Goal: Transaction & Acquisition: Download file/media

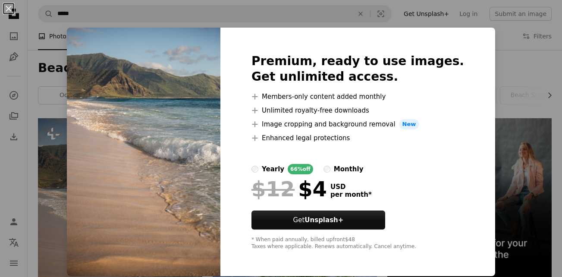
scroll to position [172, 0]
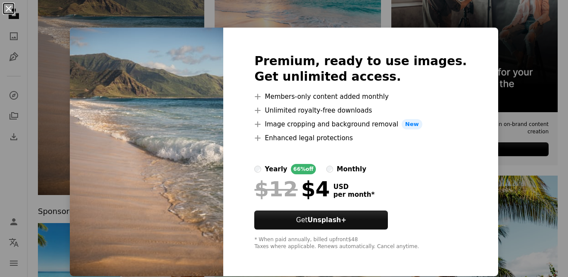
click at [9, 8] on button "An X shape" at bounding box center [8, 8] width 10 height 10
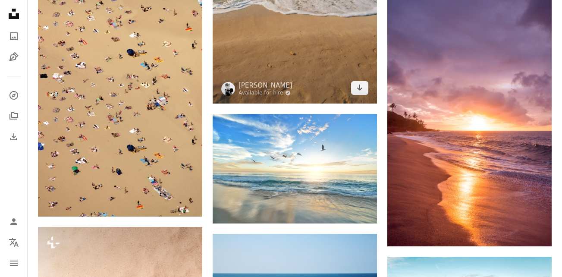
scroll to position [992, 0]
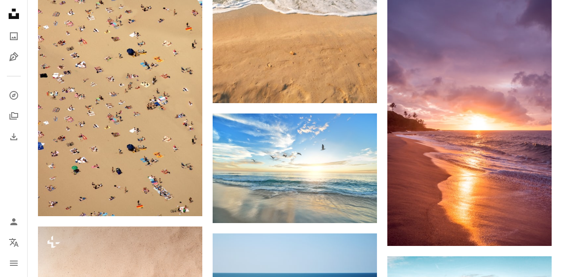
drag, startPoint x: 140, startPoint y: 125, endPoint x: 31, endPoint y: 114, distance: 109.2
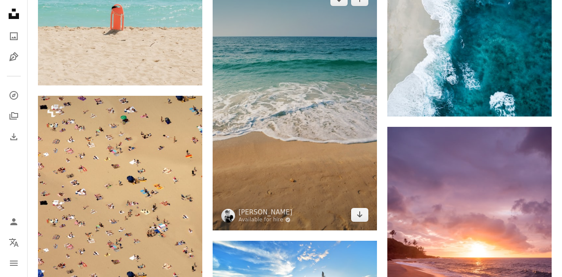
scroll to position [862, 0]
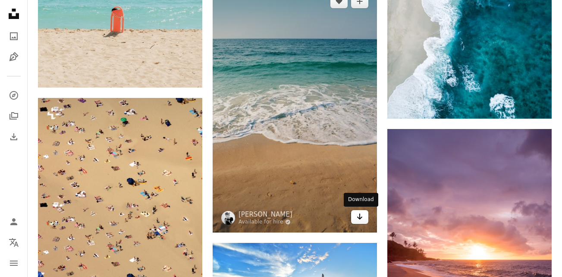
click at [355, 216] on link "Arrow pointing down" at bounding box center [359, 217] width 17 height 14
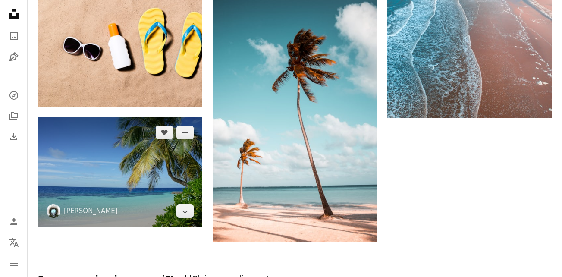
scroll to position [1423, 0]
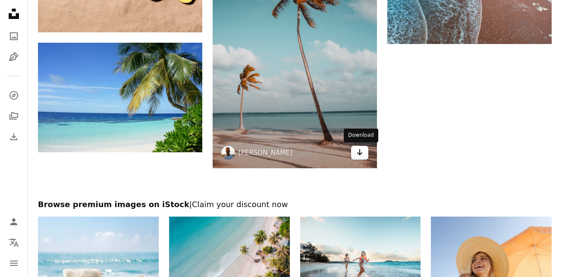
click at [358, 153] on icon "Download" at bounding box center [360, 152] width 6 height 6
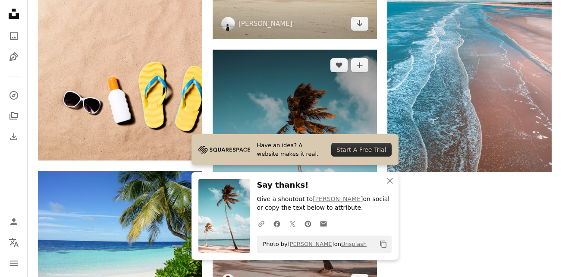
scroll to position [1207, 0]
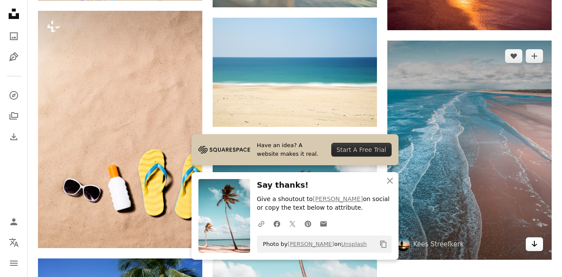
click at [535, 245] on icon "Download" at bounding box center [535, 244] width 6 height 6
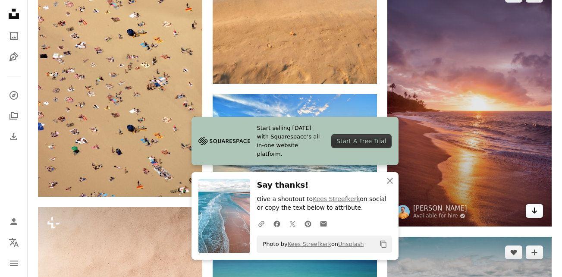
scroll to position [992, 0]
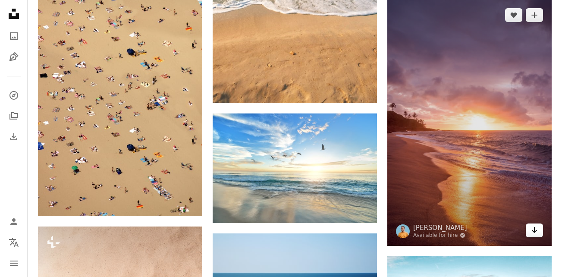
click at [537, 229] on icon "Arrow pointing down" at bounding box center [534, 230] width 7 height 10
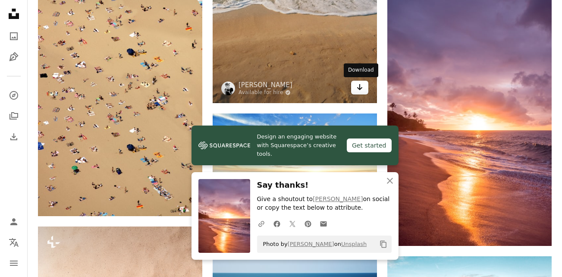
click at [363, 85] on link "Arrow pointing down" at bounding box center [359, 88] width 17 height 14
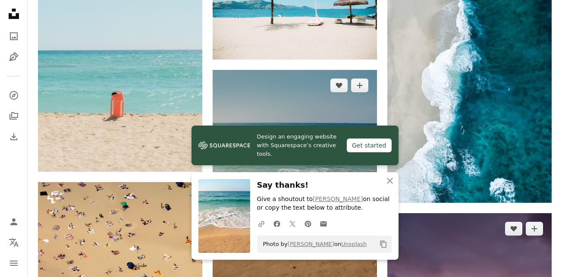
scroll to position [776, 0]
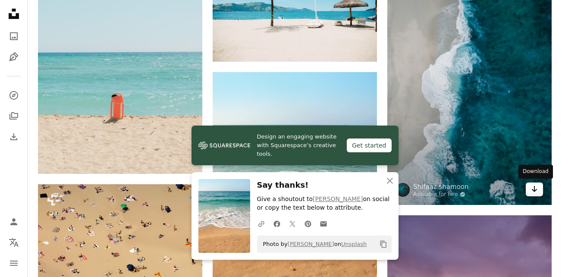
click at [535, 191] on icon "Download" at bounding box center [535, 189] width 6 height 6
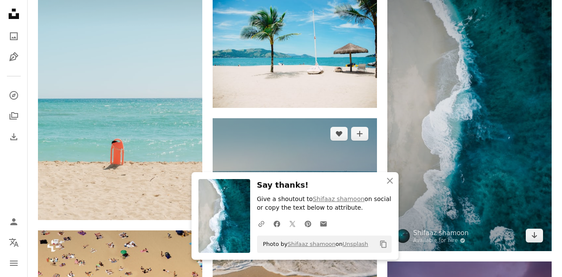
scroll to position [690, 0]
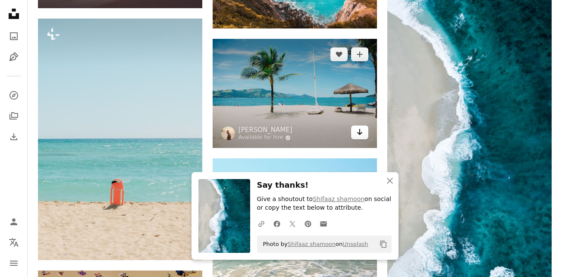
click at [362, 134] on icon "Arrow pointing down" at bounding box center [359, 132] width 7 height 10
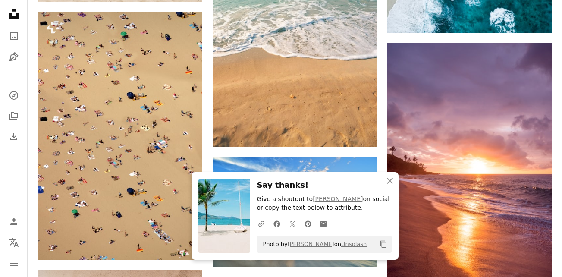
scroll to position [992, 0]
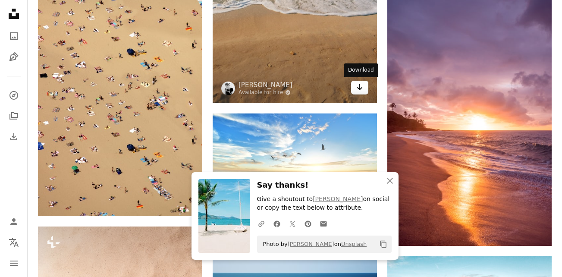
click at [360, 89] on icon "Download" at bounding box center [360, 87] width 6 height 6
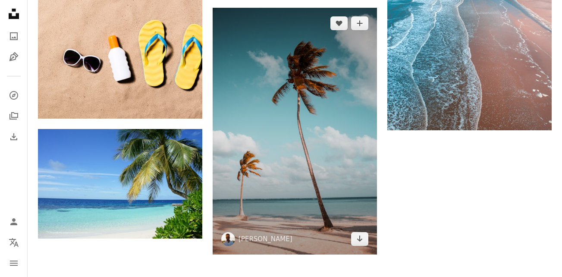
scroll to position [1380, 0]
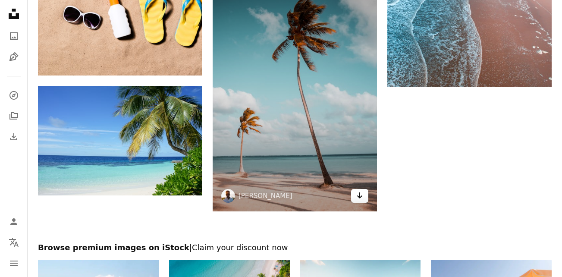
click at [359, 196] on icon "Arrow pointing down" at bounding box center [359, 195] width 7 height 10
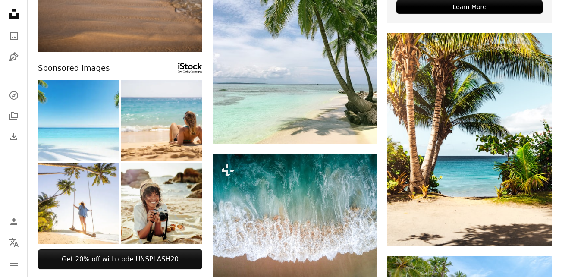
scroll to position [0, 0]
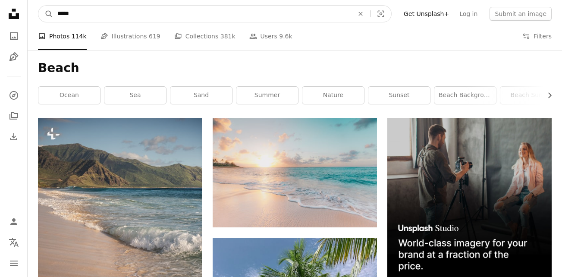
click at [78, 13] on input "*****" at bounding box center [202, 14] width 298 height 16
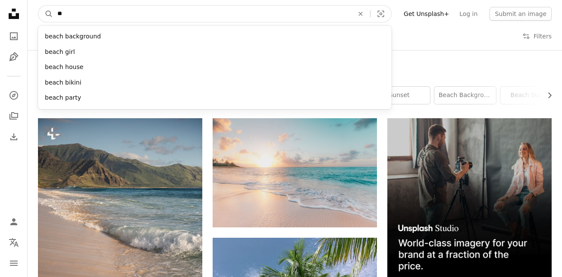
type input "*"
type input "****"
click at [38, 6] on button "A magnifying glass" at bounding box center [45, 14] width 15 height 16
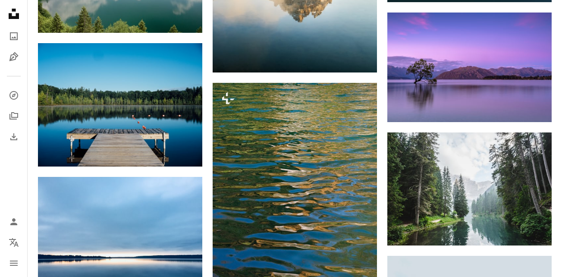
scroll to position [819, 0]
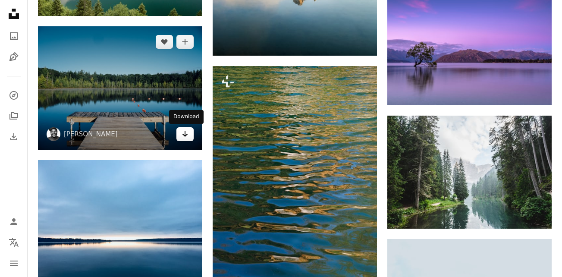
click at [184, 133] on icon "Arrow pointing down" at bounding box center [185, 134] width 7 height 10
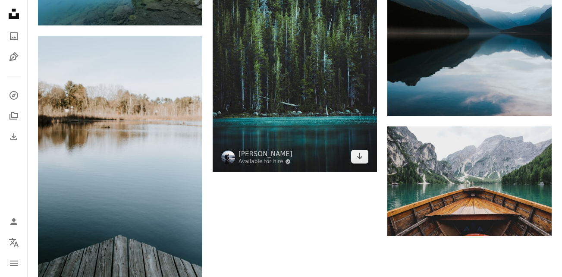
scroll to position [1251, 0]
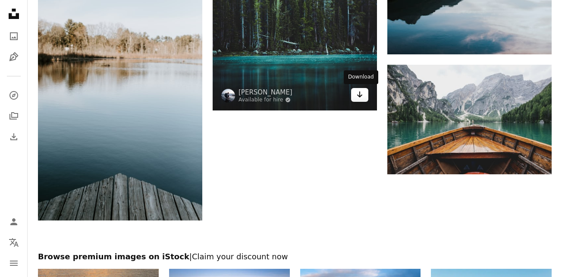
click at [358, 95] on icon "Download" at bounding box center [360, 94] width 6 height 6
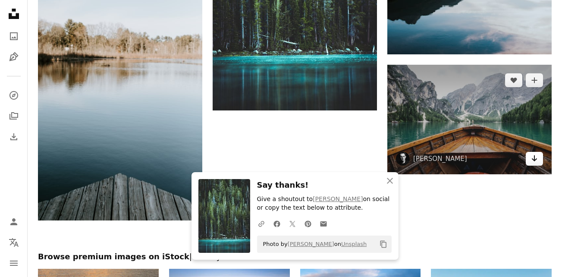
click at [538, 161] on link "Arrow pointing down" at bounding box center [534, 159] width 17 height 14
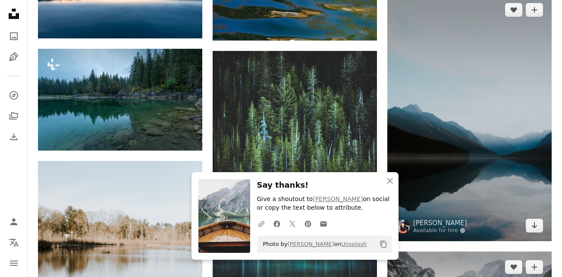
scroll to position [1078, 0]
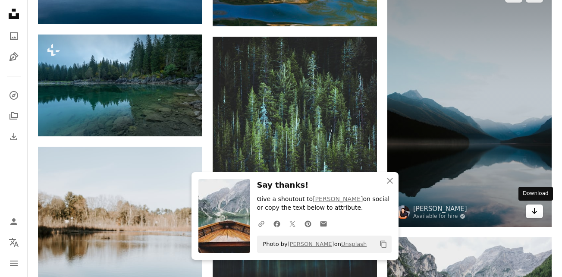
click at [536, 210] on icon "Arrow pointing down" at bounding box center [534, 211] width 7 height 10
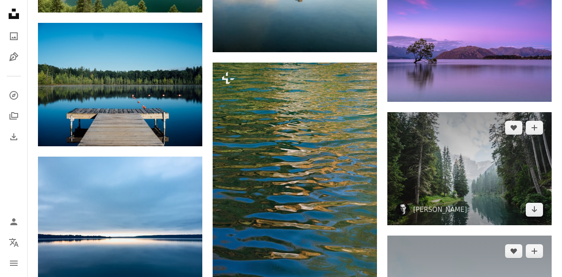
scroll to position [733, 0]
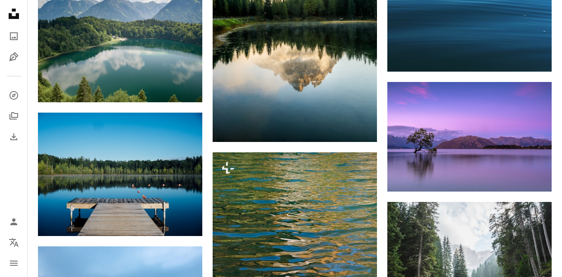
click at [561, 120] on div "Plus sign for Unsplash+ A heart A plus sign Davey Gravy For Unsplash+ A lock Do…" at bounding box center [295, 61] width 534 height 1353
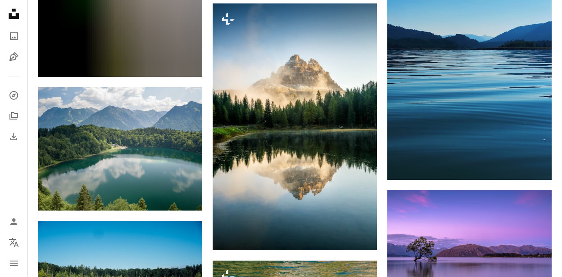
scroll to position [604, 0]
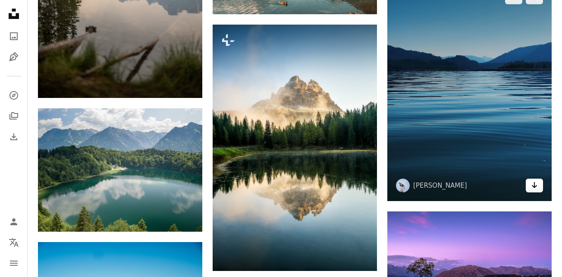
click at [533, 185] on icon "Arrow pointing down" at bounding box center [534, 185] width 7 height 10
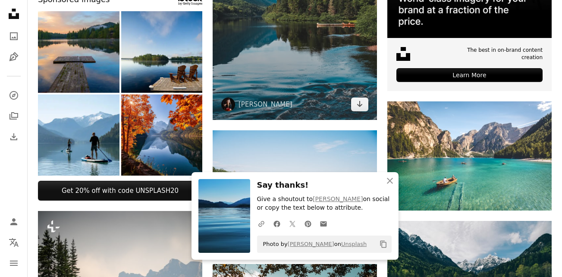
scroll to position [265, 0]
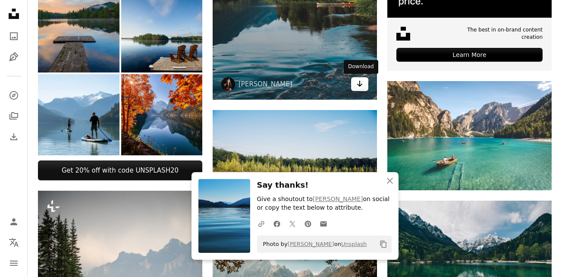
click at [363, 86] on icon "Arrow pointing down" at bounding box center [359, 83] width 7 height 10
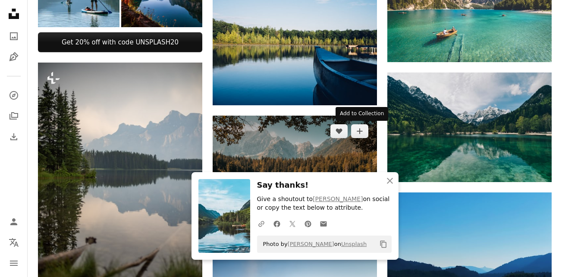
scroll to position [394, 0]
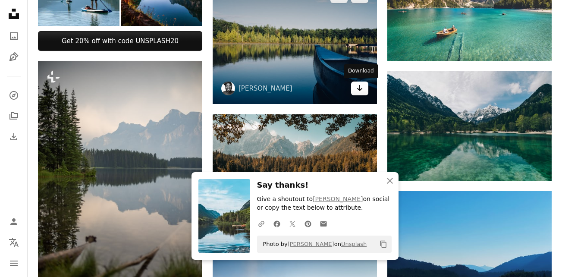
click at [364, 88] on link "Arrow pointing down" at bounding box center [359, 89] width 17 height 14
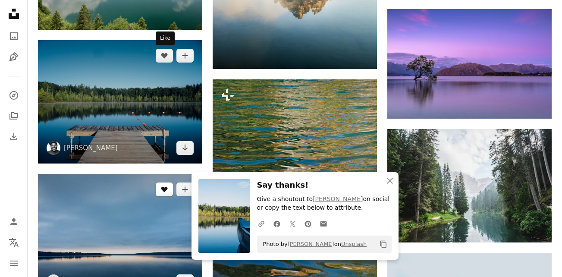
scroll to position [782, 0]
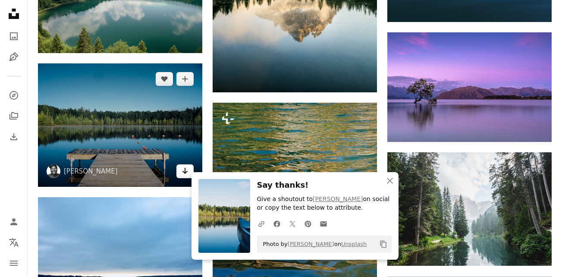
click at [182, 172] on icon "Arrow pointing down" at bounding box center [185, 171] width 7 height 10
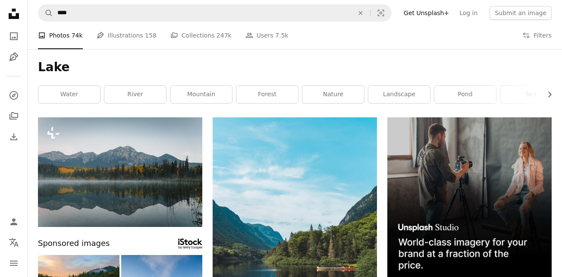
scroll to position [0, 0]
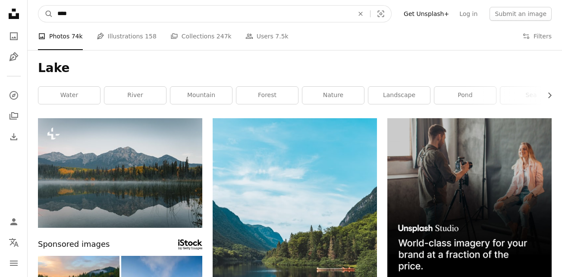
click at [81, 16] on input "****" at bounding box center [202, 14] width 298 height 16
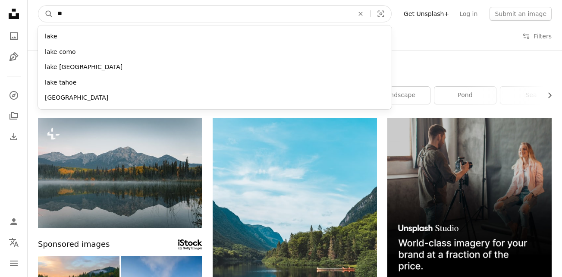
type input "*"
type input "******"
click at [38, 6] on button "A magnifying glass" at bounding box center [45, 14] width 15 height 16
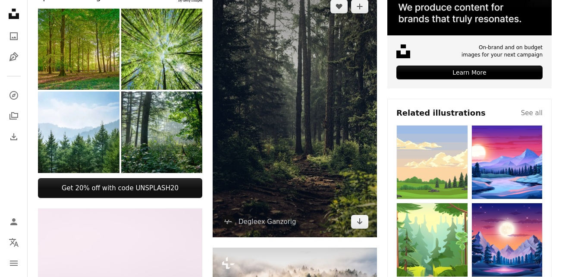
scroll to position [302, 0]
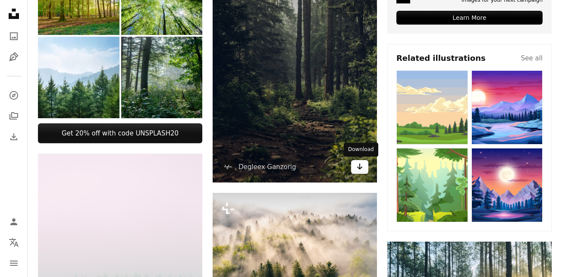
click at [362, 168] on icon "Arrow pointing down" at bounding box center [359, 166] width 7 height 10
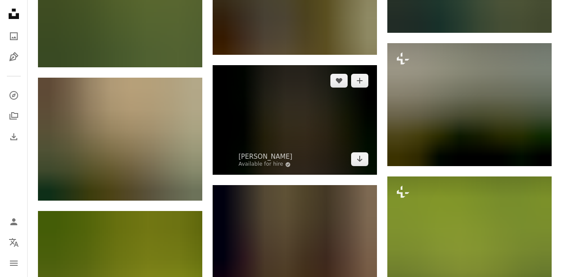
scroll to position [906, 0]
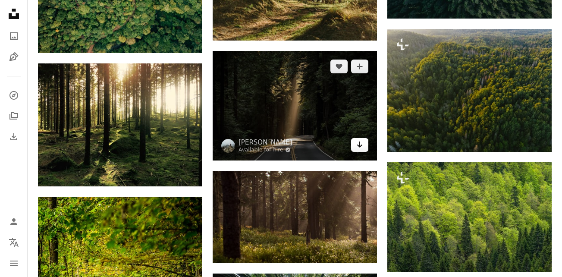
click at [361, 145] on icon "Download" at bounding box center [360, 144] width 6 height 6
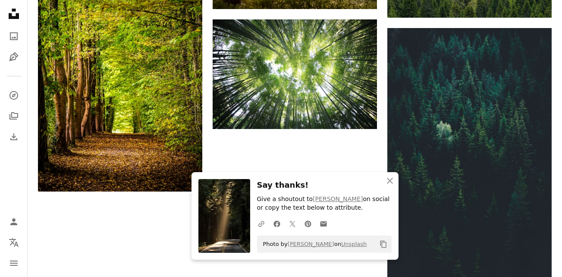
scroll to position [1164, 0]
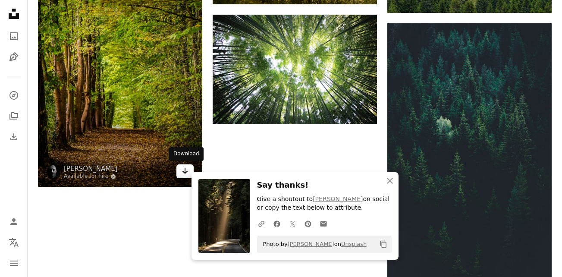
click at [184, 169] on icon "Arrow pointing down" at bounding box center [185, 171] width 7 height 10
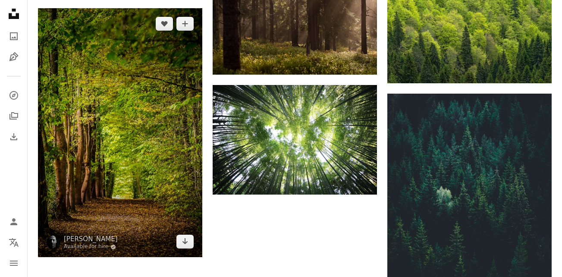
scroll to position [1109, 0]
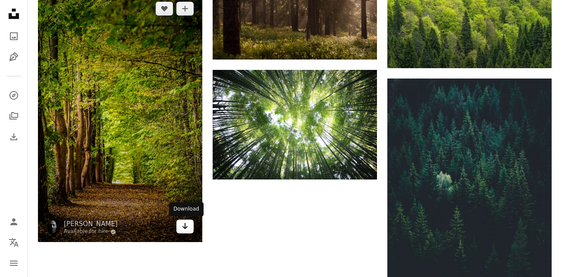
click at [182, 226] on icon "Arrow pointing down" at bounding box center [185, 226] width 7 height 10
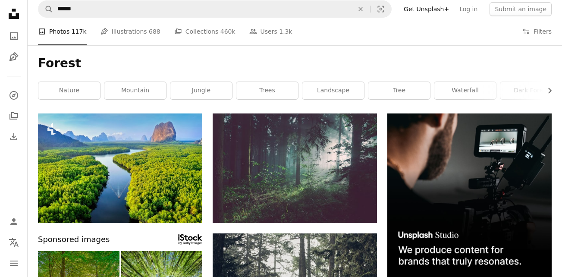
scroll to position [0, 0]
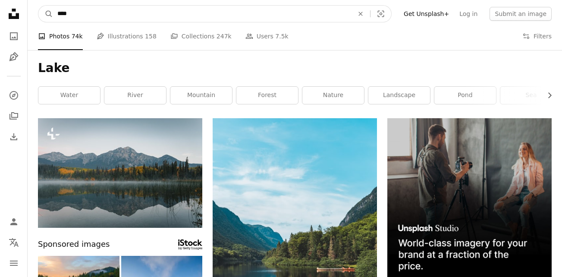
click at [80, 12] on input "****" at bounding box center [202, 14] width 298 height 16
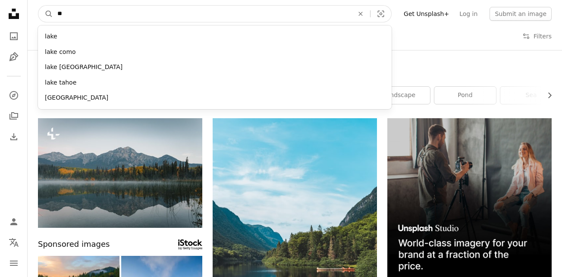
type input "*"
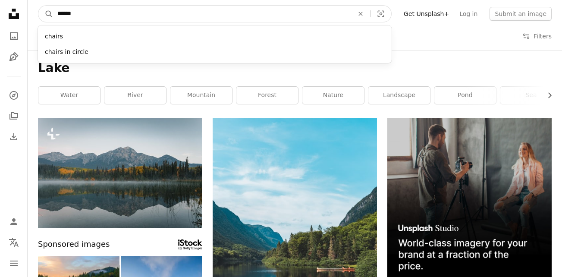
type input "******"
click at [38, 6] on button "A magnifying glass" at bounding box center [45, 14] width 15 height 16
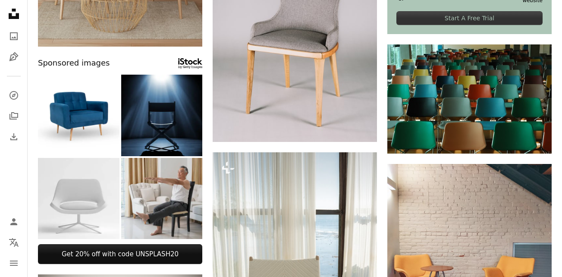
scroll to position [302, 0]
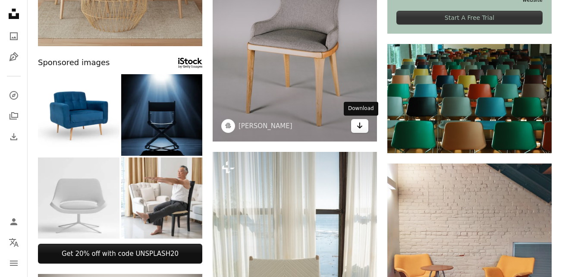
click at [359, 122] on icon "Download" at bounding box center [360, 125] width 6 height 6
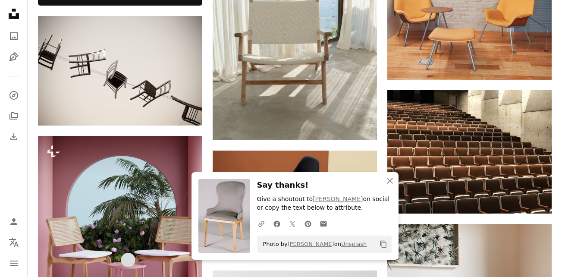
scroll to position [561, 0]
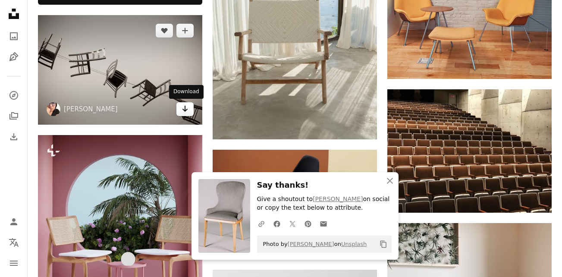
click at [187, 110] on icon "Download" at bounding box center [185, 109] width 6 height 6
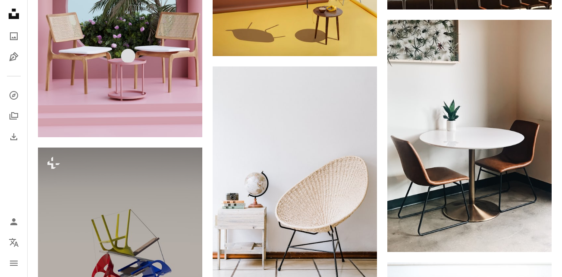
scroll to position [862, 0]
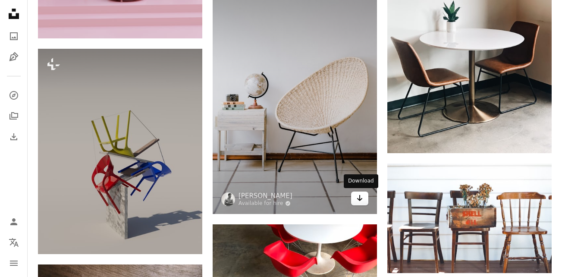
click at [360, 201] on icon "Arrow pointing down" at bounding box center [359, 198] width 7 height 10
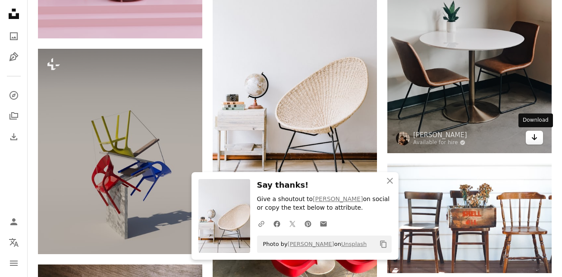
click at [537, 138] on icon "Arrow pointing down" at bounding box center [534, 137] width 7 height 10
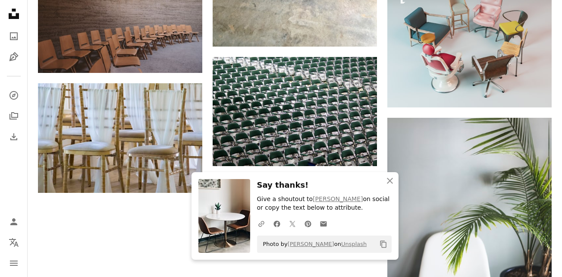
scroll to position [1164, 0]
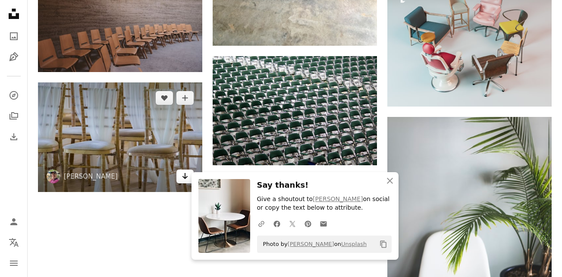
click at [185, 176] on icon "Download" at bounding box center [185, 176] width 6 height 6
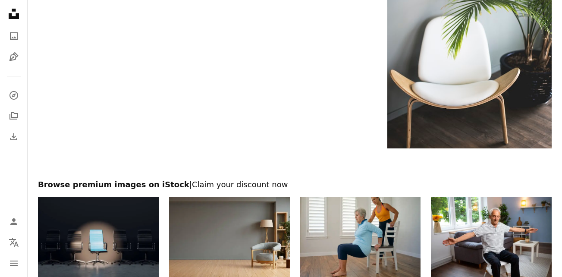
scroll to position [1380, 0]
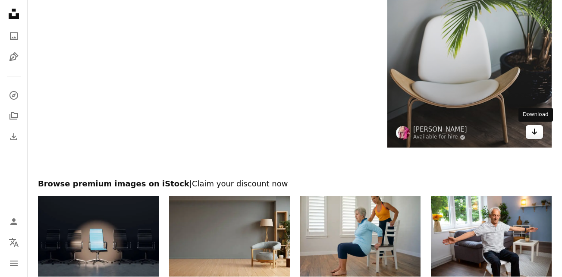
click at [534, 131] on icon "Download" at bounding box center [535, 132] width 6 height 6
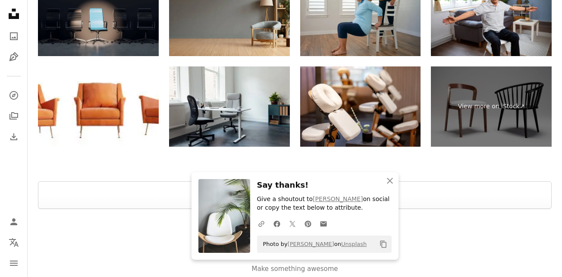
scroll to position [1631, 0]
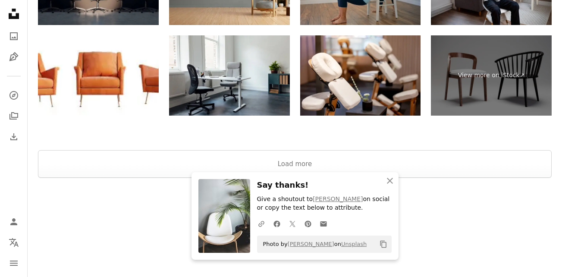
click at [559, 163] on div "Load more" at bounding box center [295, 164] width 534 height 28
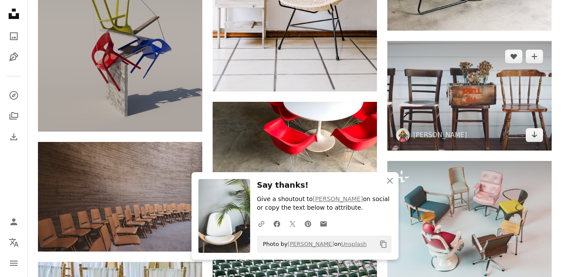
scroll to position [985, 0]
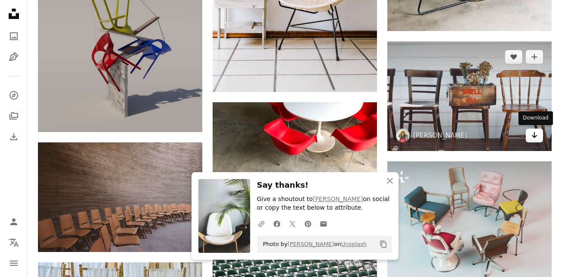
click at [535, 135] on icon "Download" at bounding box center [535, 135] width 6 height 6
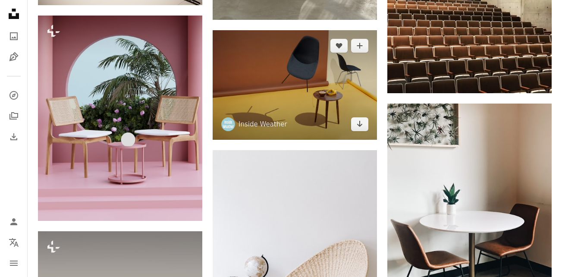
scroll to position [683, 0]
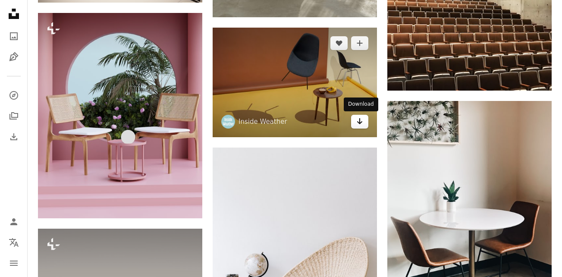
click at [356, 119] on icon "Arrow pointing down" at bounding box center [359, 121] width 7 height 10
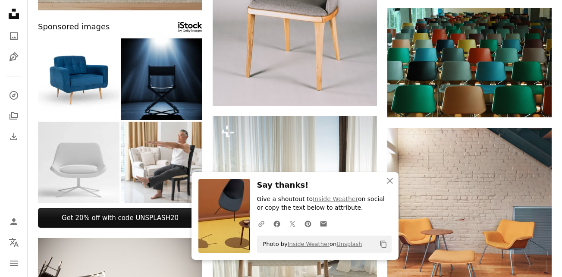
scroll to position [0, 0]
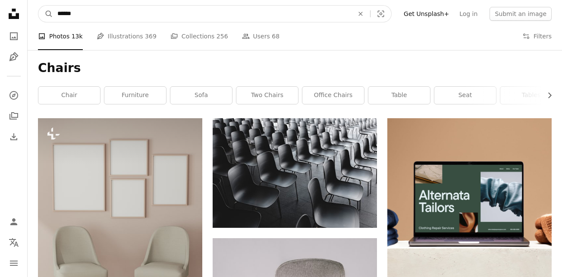
click at [87, 17] on input "******" at bounding box center [202, 14] width 298 height 16
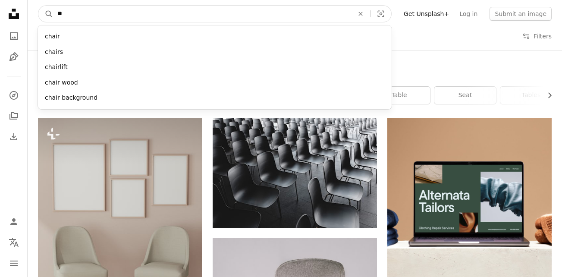
type input "*"
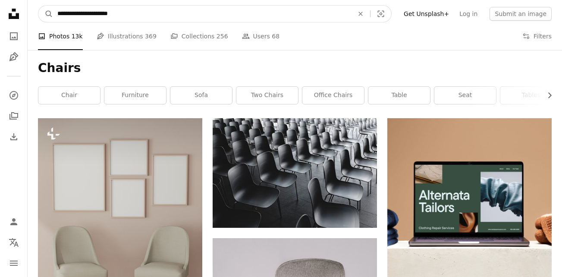
type input "**********"
click at [38, 6] on button "A magnifying glass" at bounding box center [45, 14] width 15 height 16
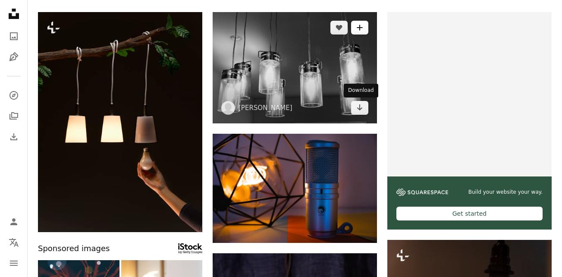
scroll to position [86, 0]
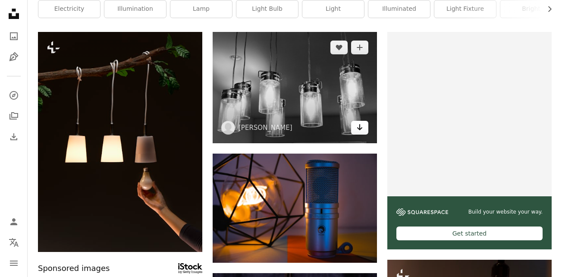
click at [360, 128] on icon "Download" at bounding box center [360, 127] width 6 height 6
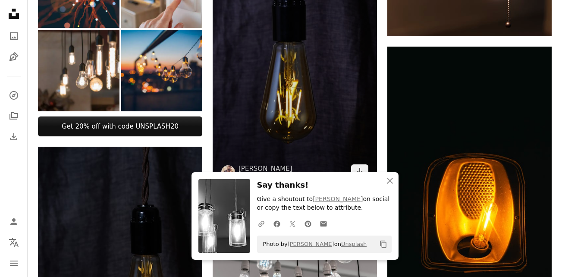
scroll to position [431, 0]
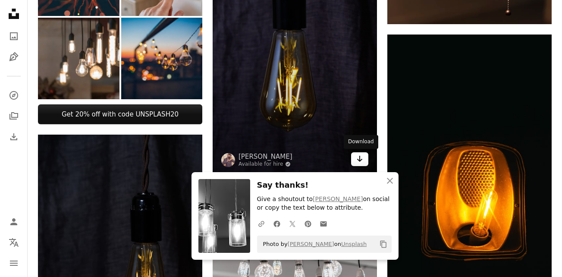
click at [361, 157] on icon "Arrow pointing down" at bounding box center [359, 159] width 7 height 10
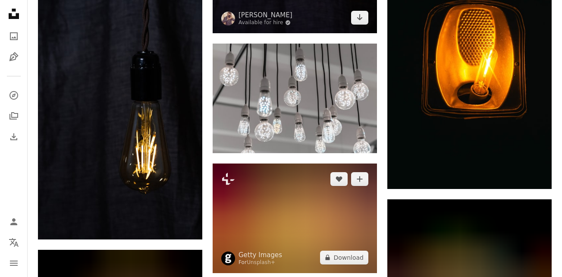
scroll to position [647, 0]
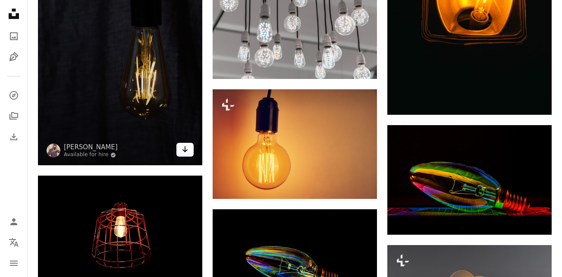
click at [184, 150] on icon "Arrow pointing down" at bounding box center [185, 149] width 7 height 10
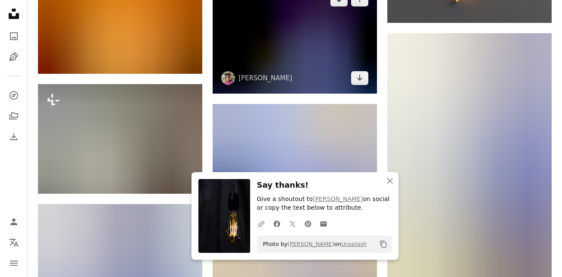
scroll to position [1078, 0]
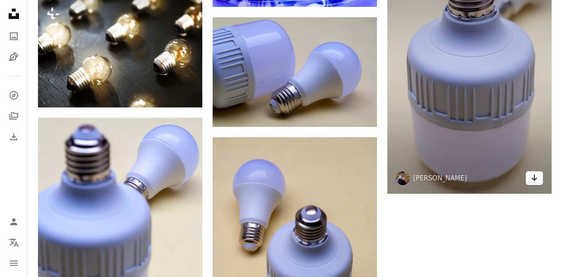
click at [533, 176] on icon "Arrow pointing down" at bounding box center [534, 177] width 7 height 10
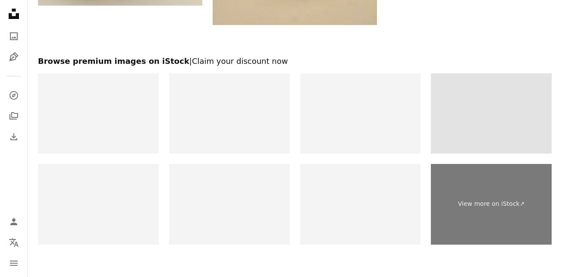
scroll to position [1436, 0]
